Goal: Information Seeking & Learning: Learn about a topic

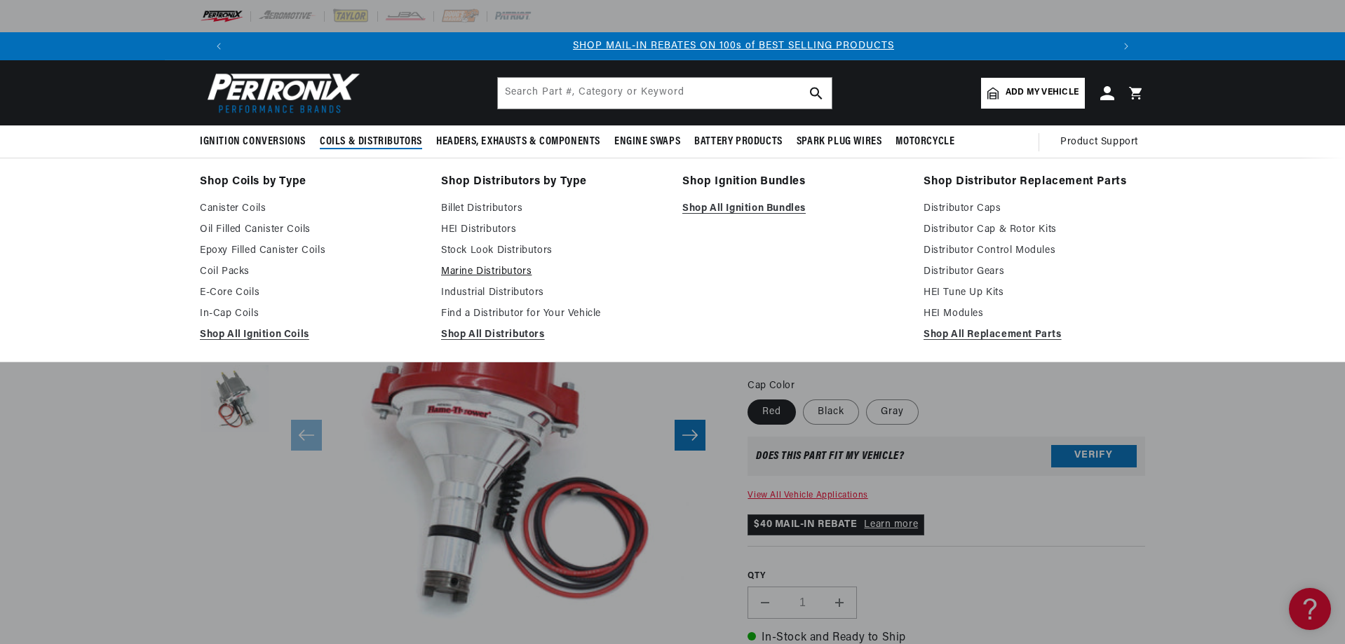
scroll to position [0, 876]
click at [968, 254] on link "Distributor Control Modules" at bounding box center [1034, 251] width 222 height 17
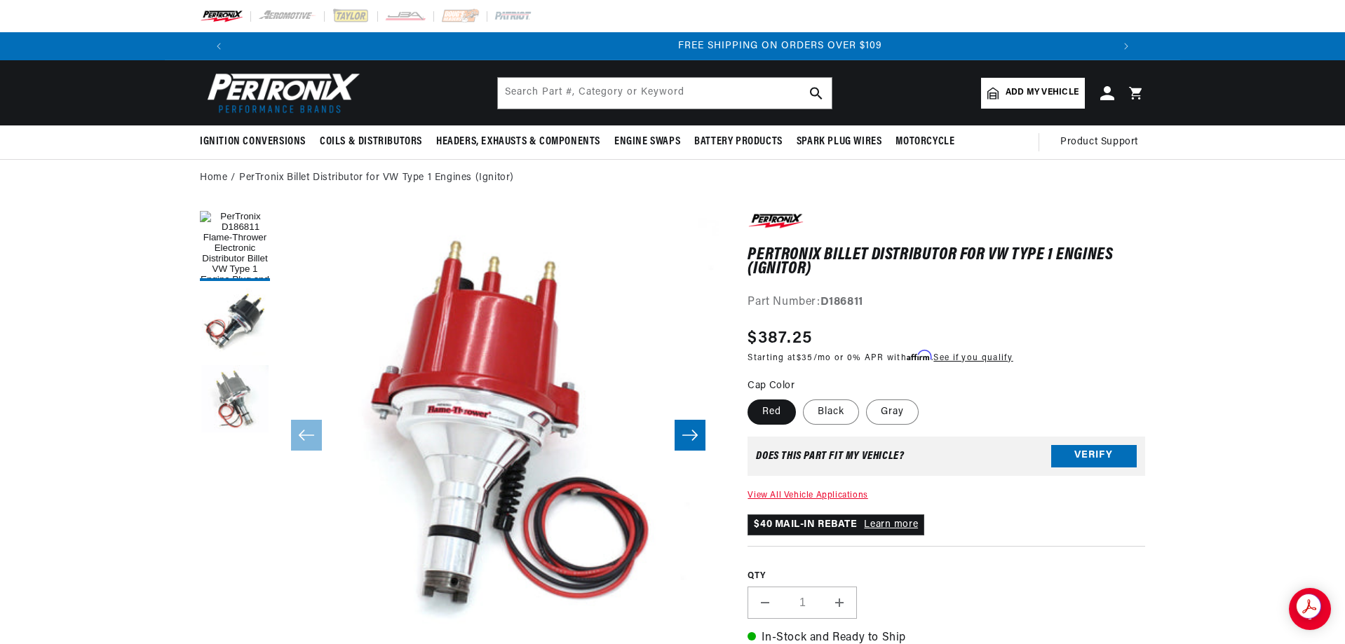
scroll to position [0, 1751]
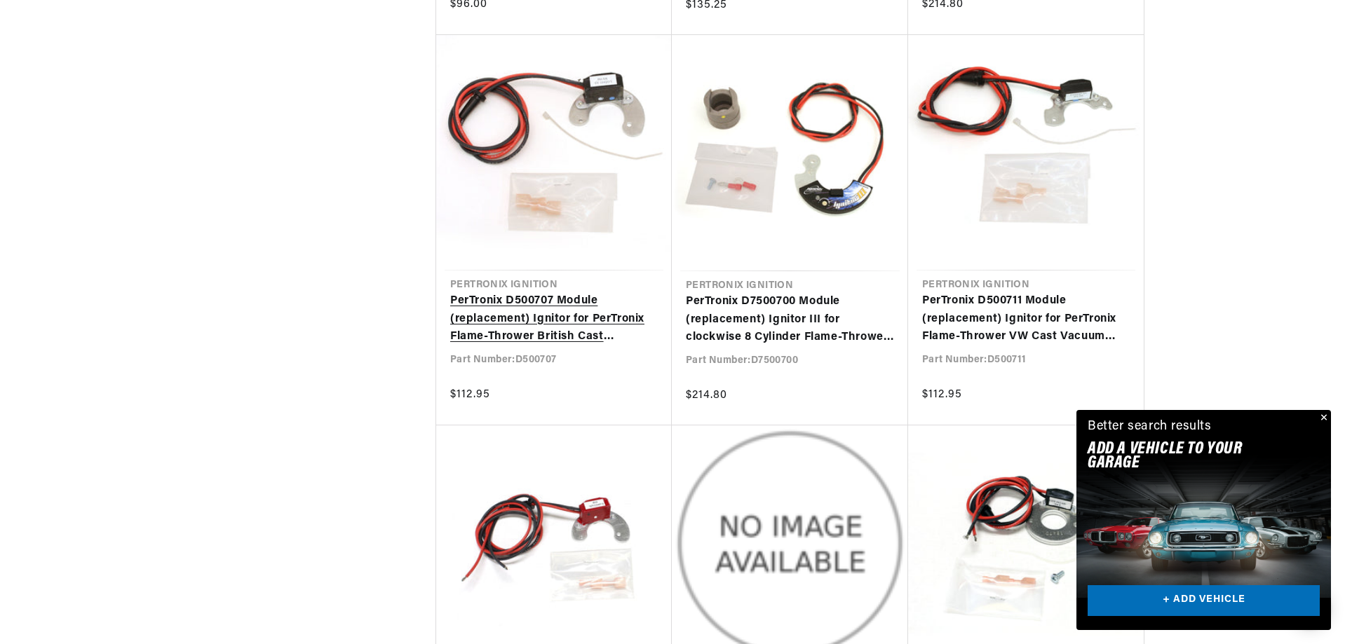
scroll to position [0, 876]
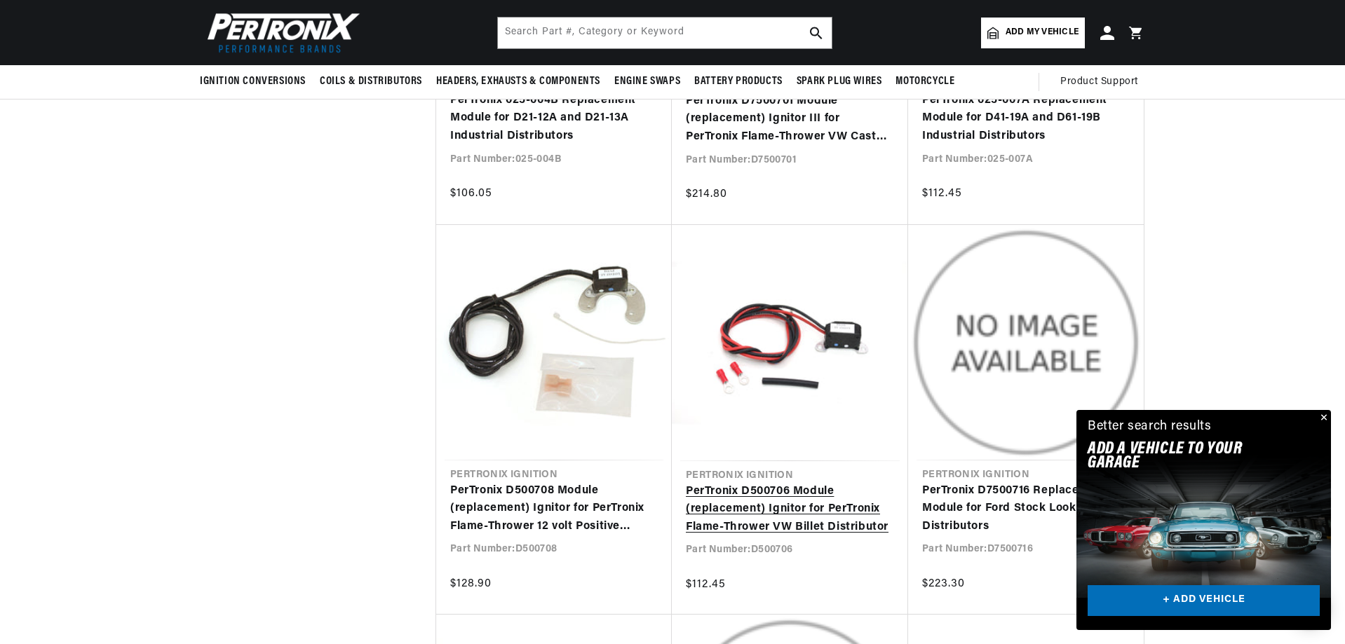
click at [768, 496] on link "PerTronix D500706 Module (replacement) Ignitor for PerTronix Flame-Thrower VW B…" at bounding box center [790, 510] width 208 height 54
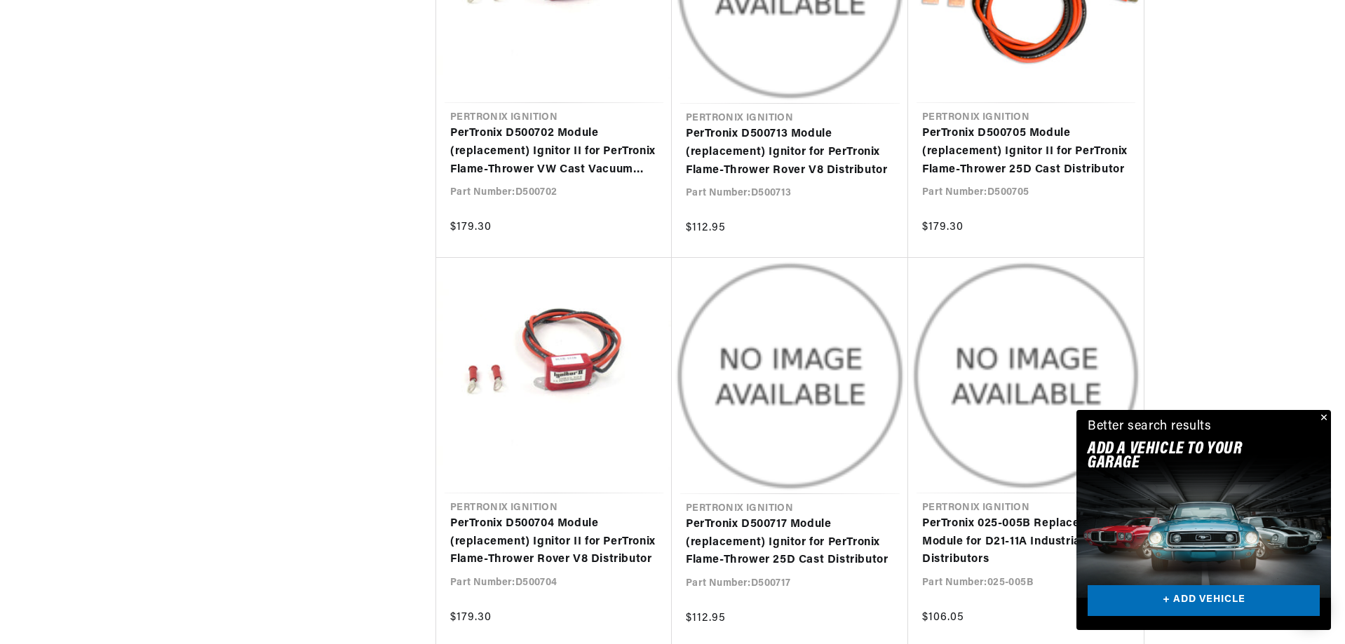
scroll to position [0, 860]
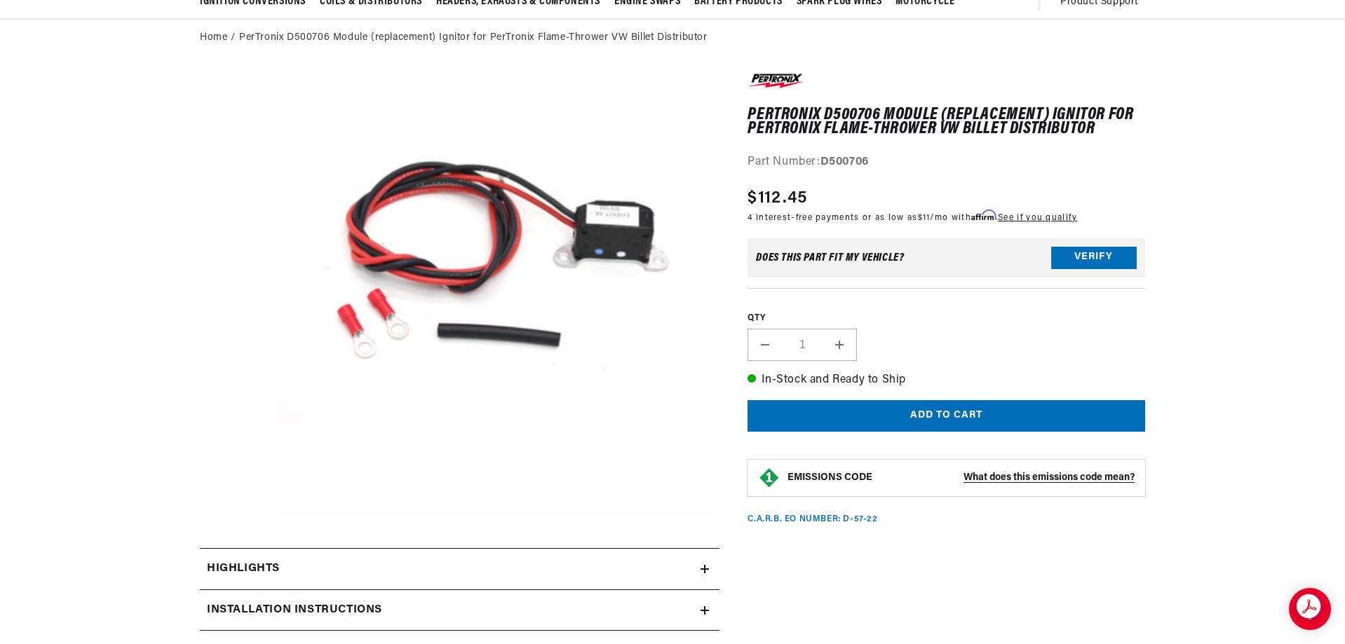
scroll to position [0, 1751]
click at [1084, 256] on button "Verify" at bounding box center [1094, 258] width 86 height 22
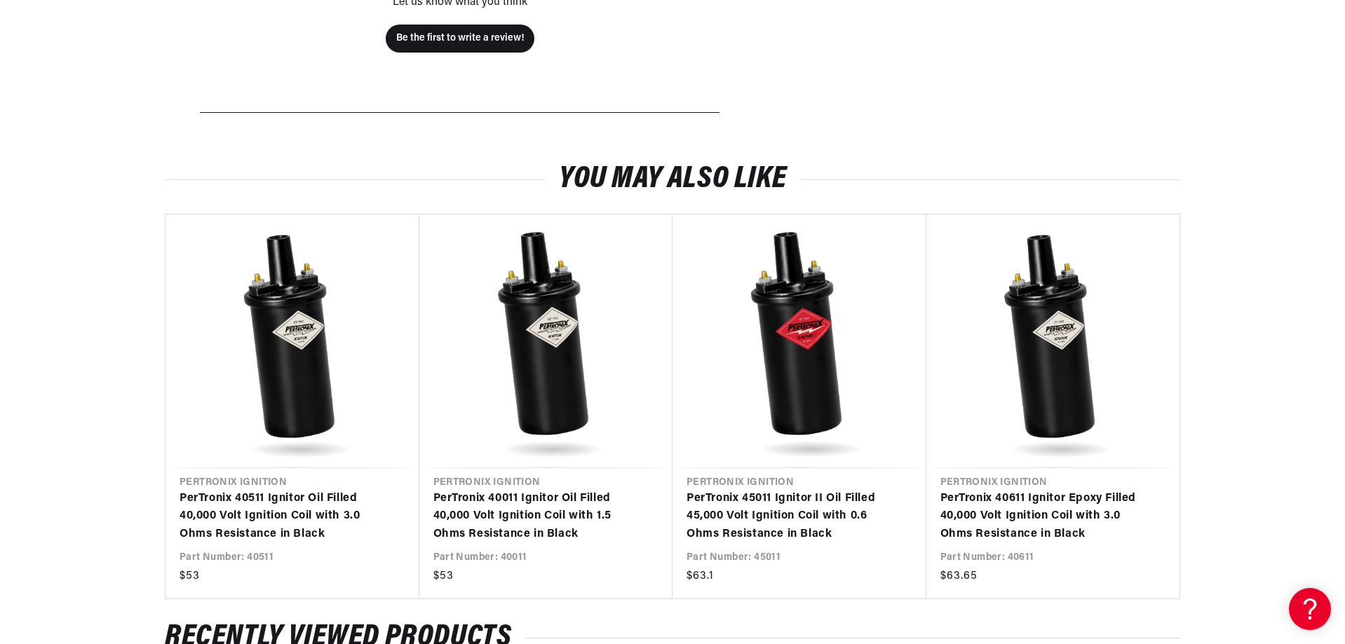
scroll to position [1028, 0]
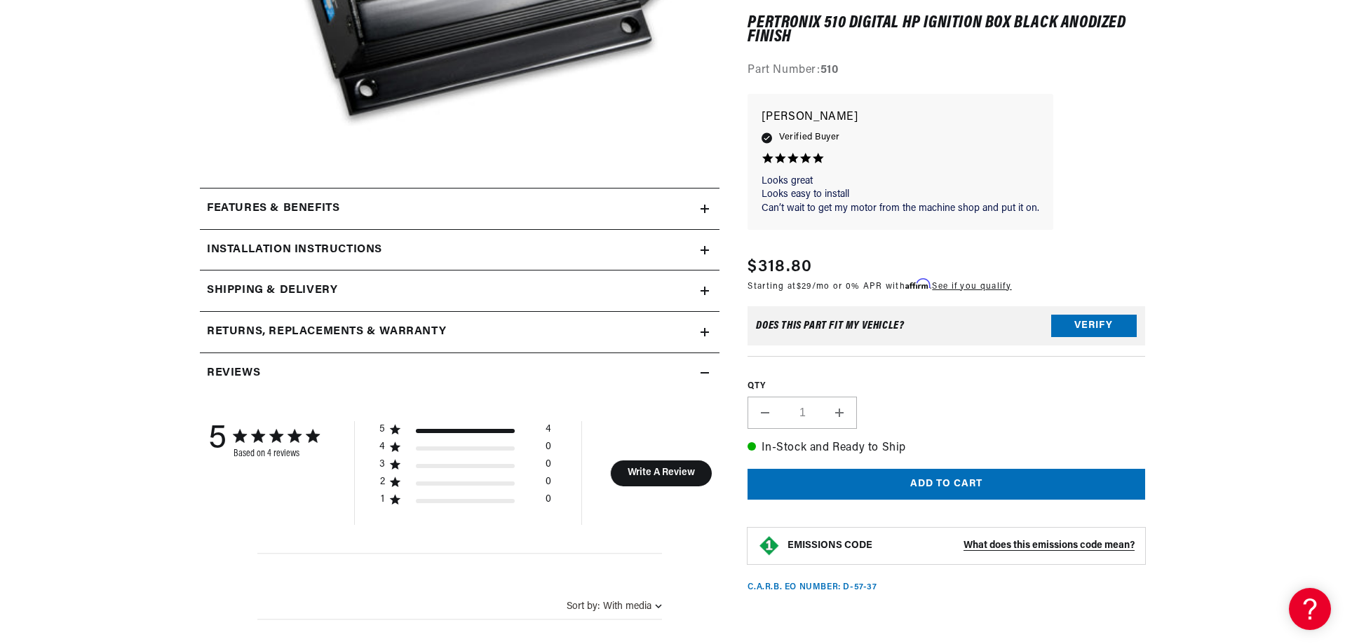
scroll to position [514, 0]
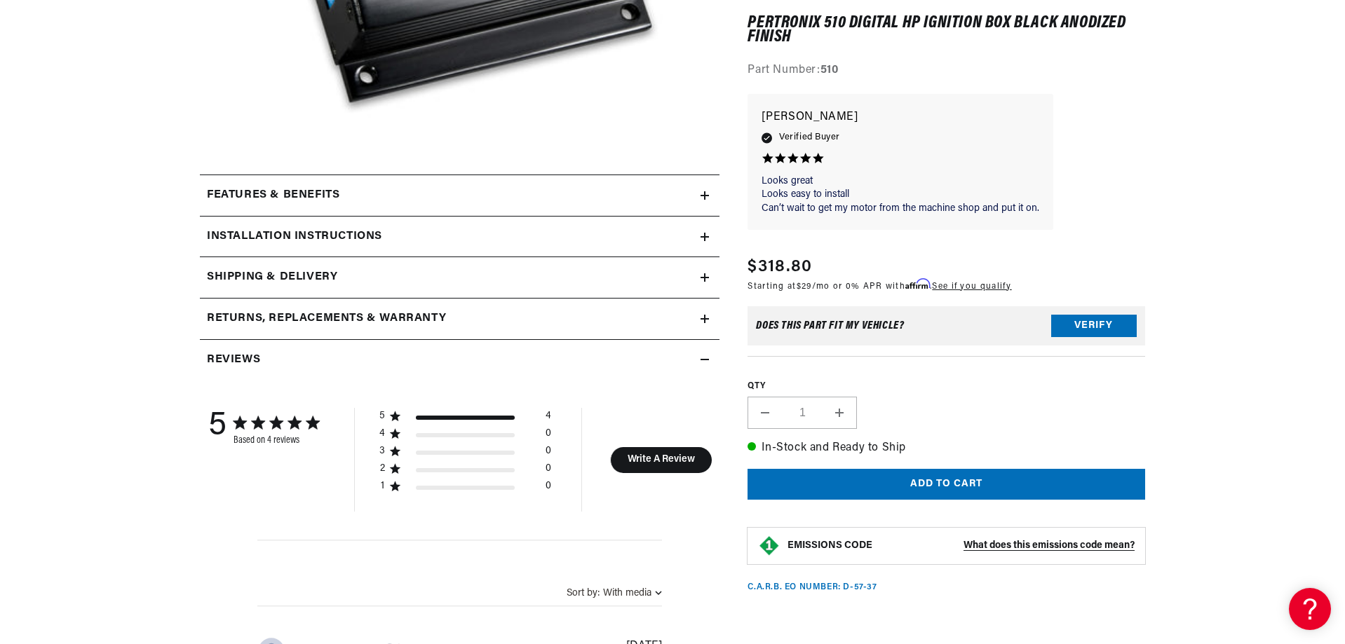
click at [702, 198] on icon at bounding box center [704, 195] width 8 height 8
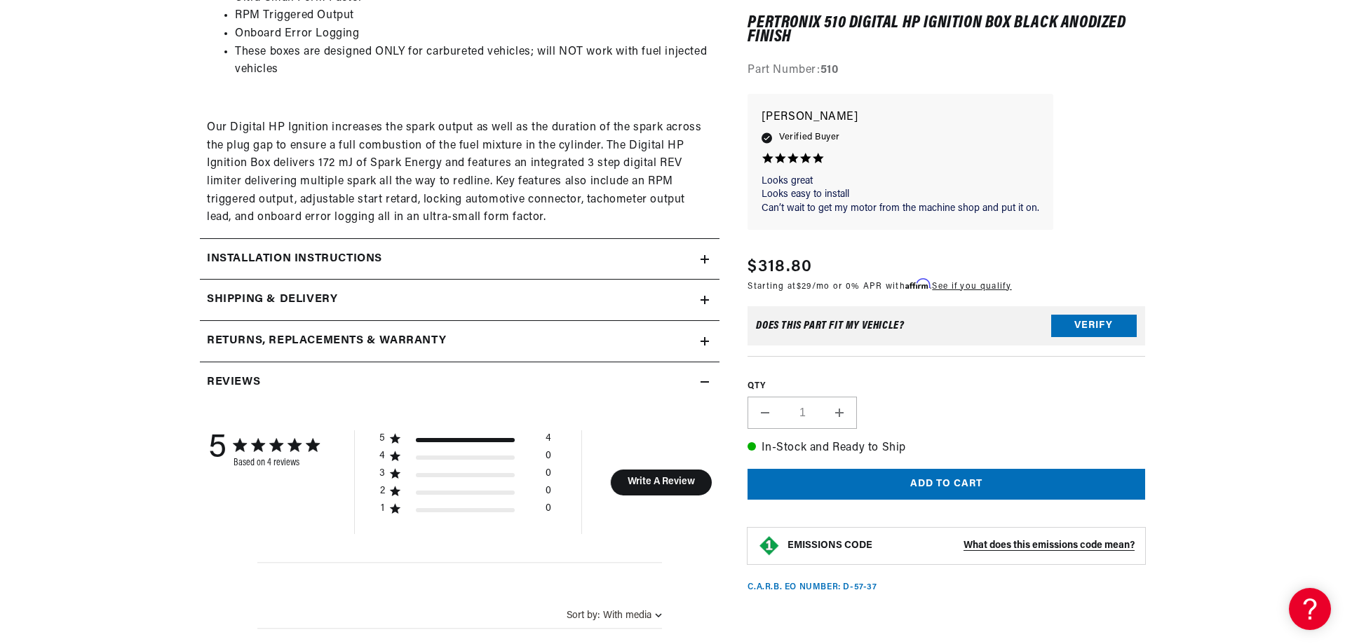
scroll to position [0, 0]
click at [708, 254] on summary "Installation instructions" at bounding box center [459, 259] width 519 height 41
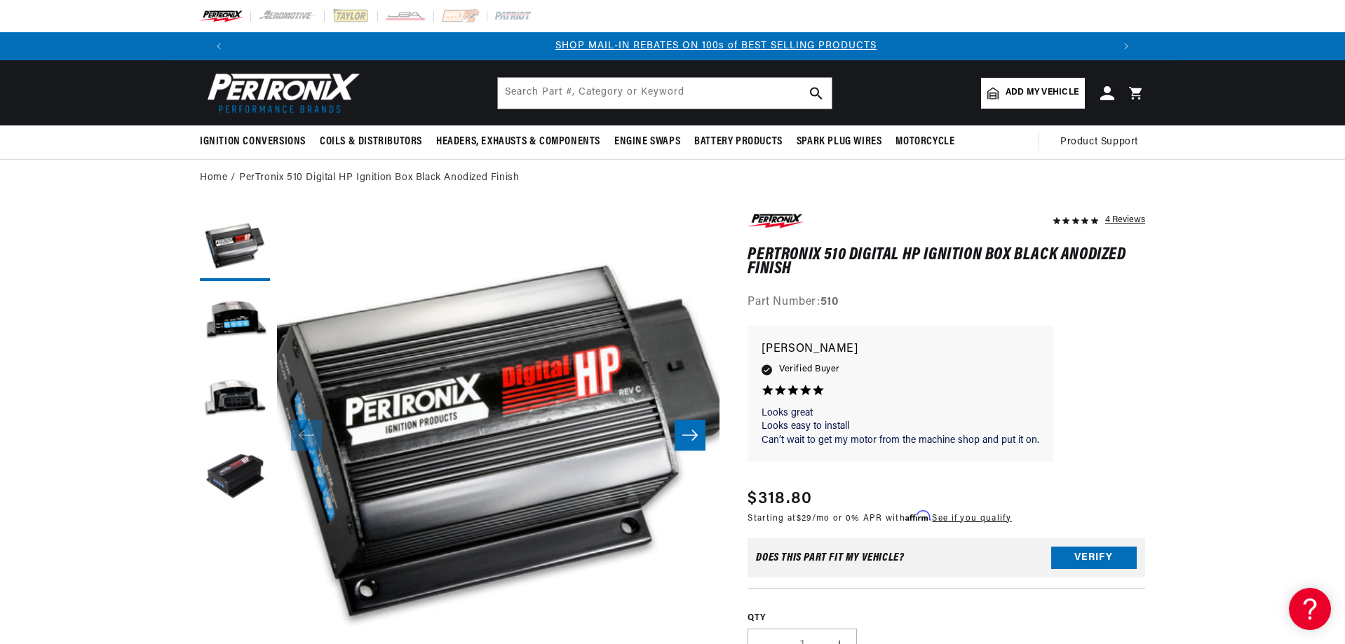
scroll to position [0, 876]
click at [217, 314] on button "Load image 2 in gallery view" at bounding box center [235, 323] width 70 height 70
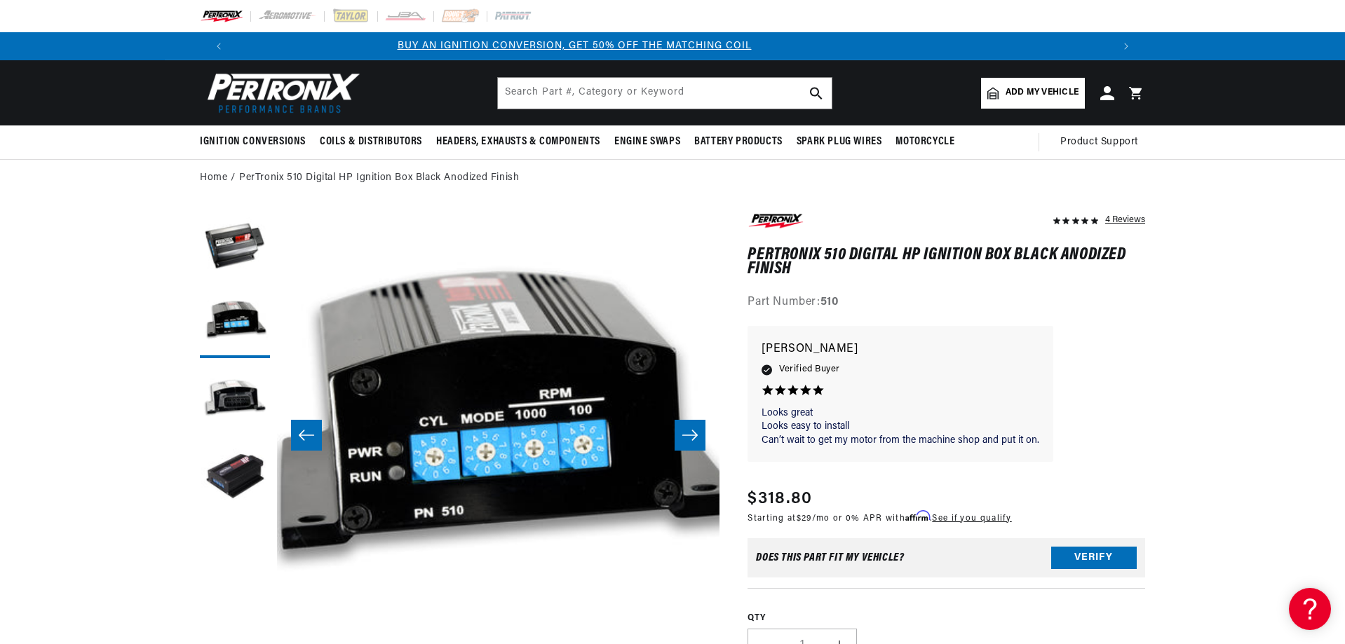
scroll to position [0, 0]
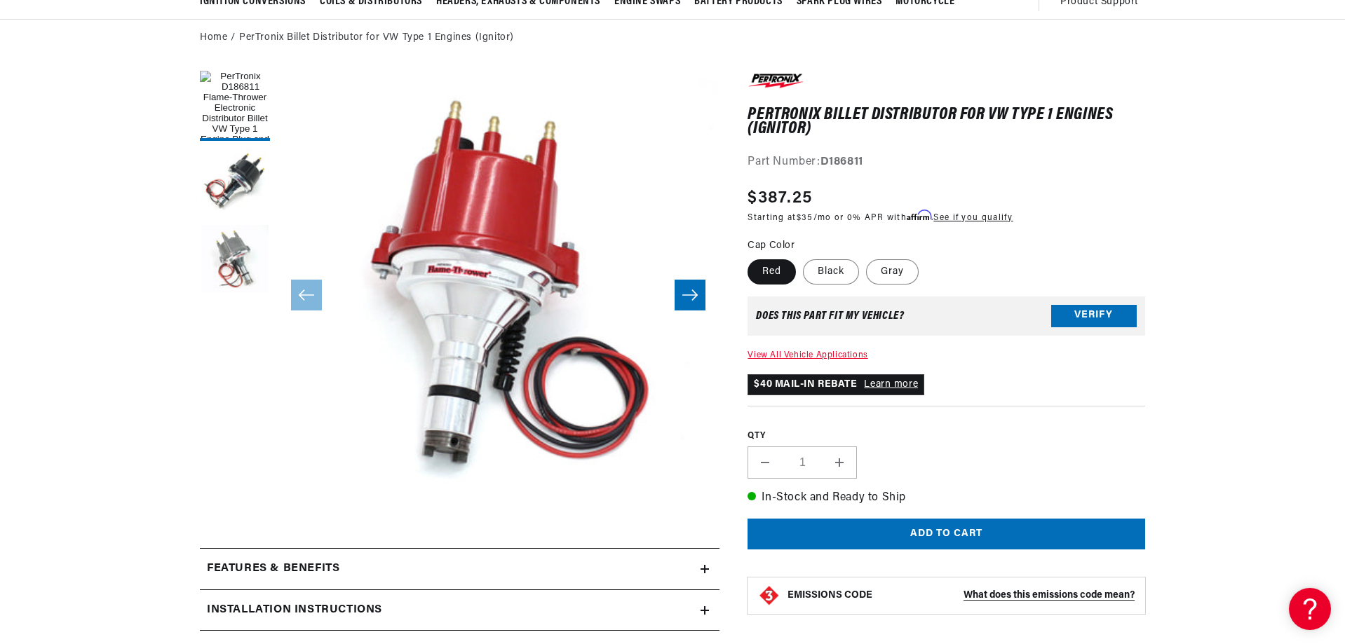
scroll to position [0, 1673]
